Goal: Find contact information: Find contact information

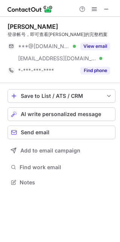
scroll to position [177, 120]
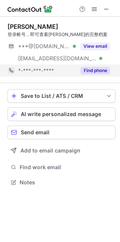
click at [91, 73] on button "Find phone" at bounding box center [96, 71] width 30 height 8
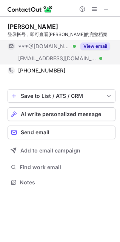
click at [97, 47] on button "View email" at bounding box center [96, 46] width 30 height 8
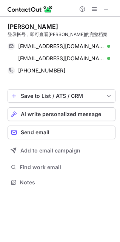
scroll to position [177, 120]
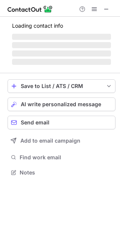
scroll to position [177, 120]
